Goal: Navigation & Orientation: Find specific page/section

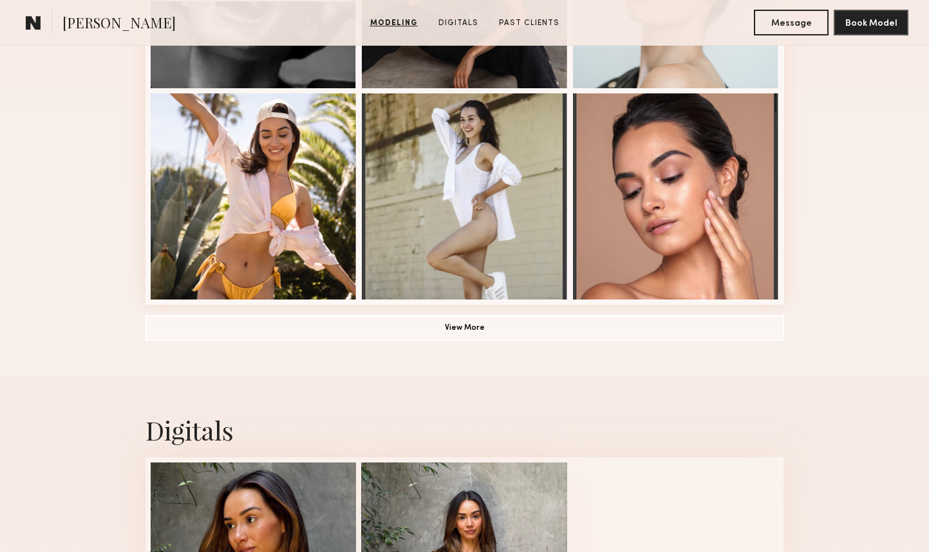
scroll to position [920, 0]
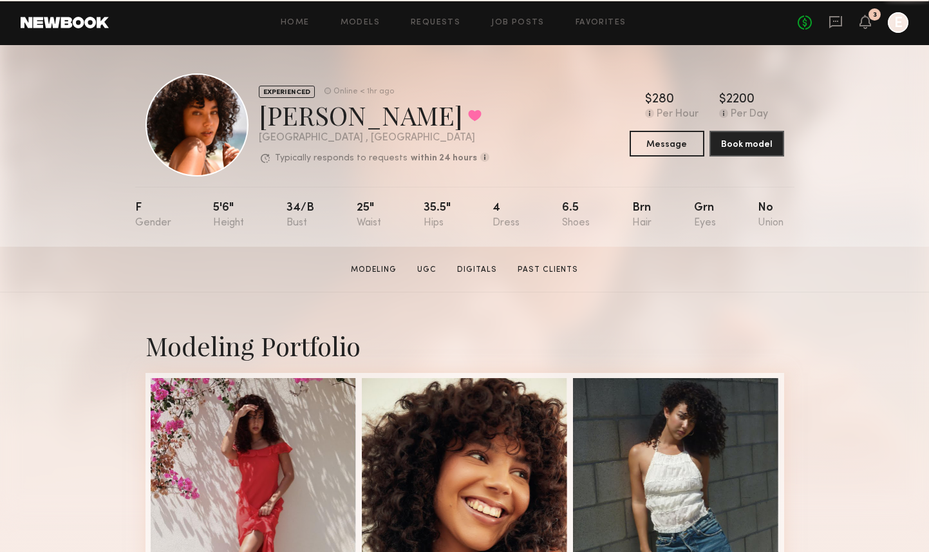
scroll to position [5, 0]
